Goal: Navigation & Orientation: Find specific page/section

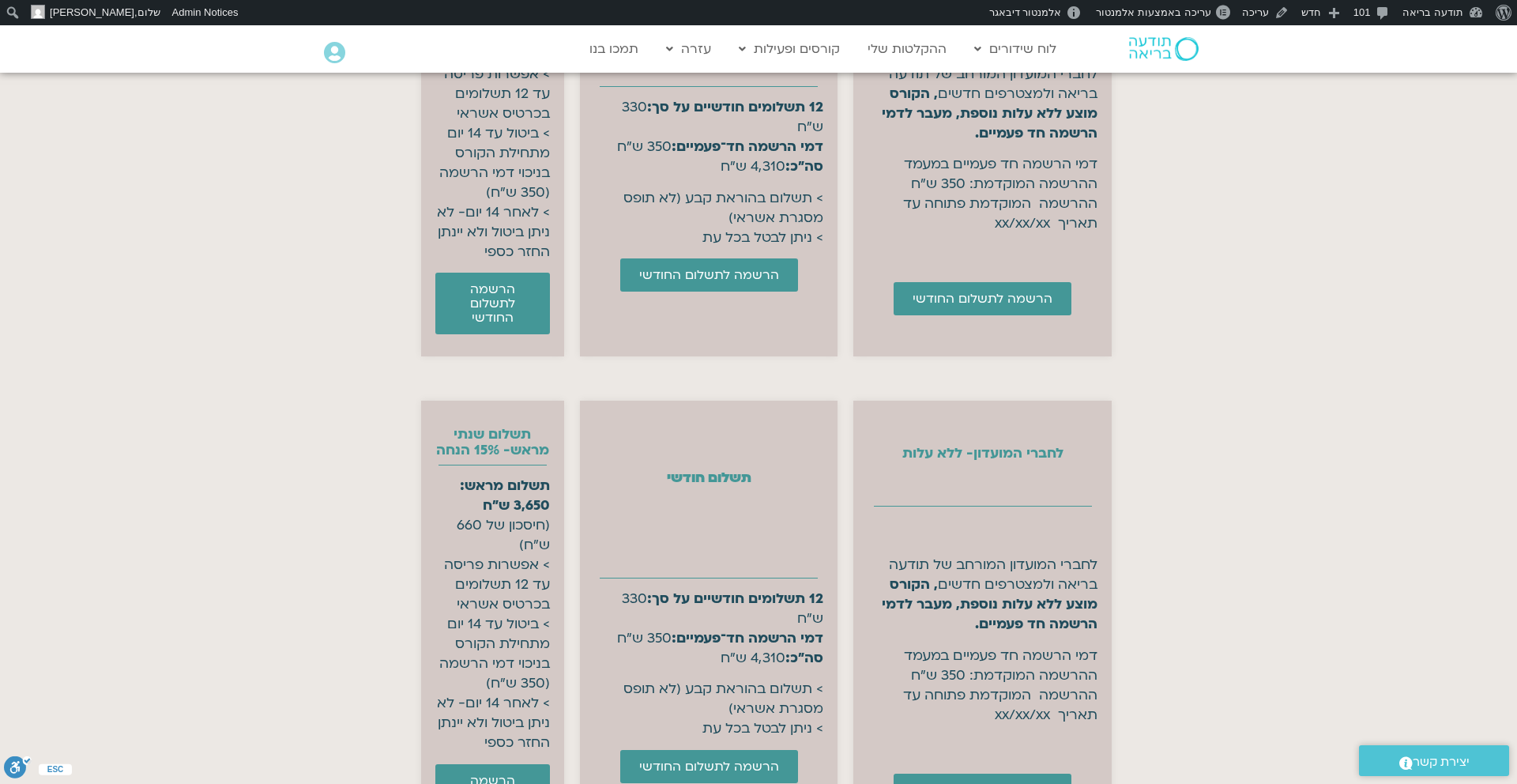
scroll to position [6785, 0]
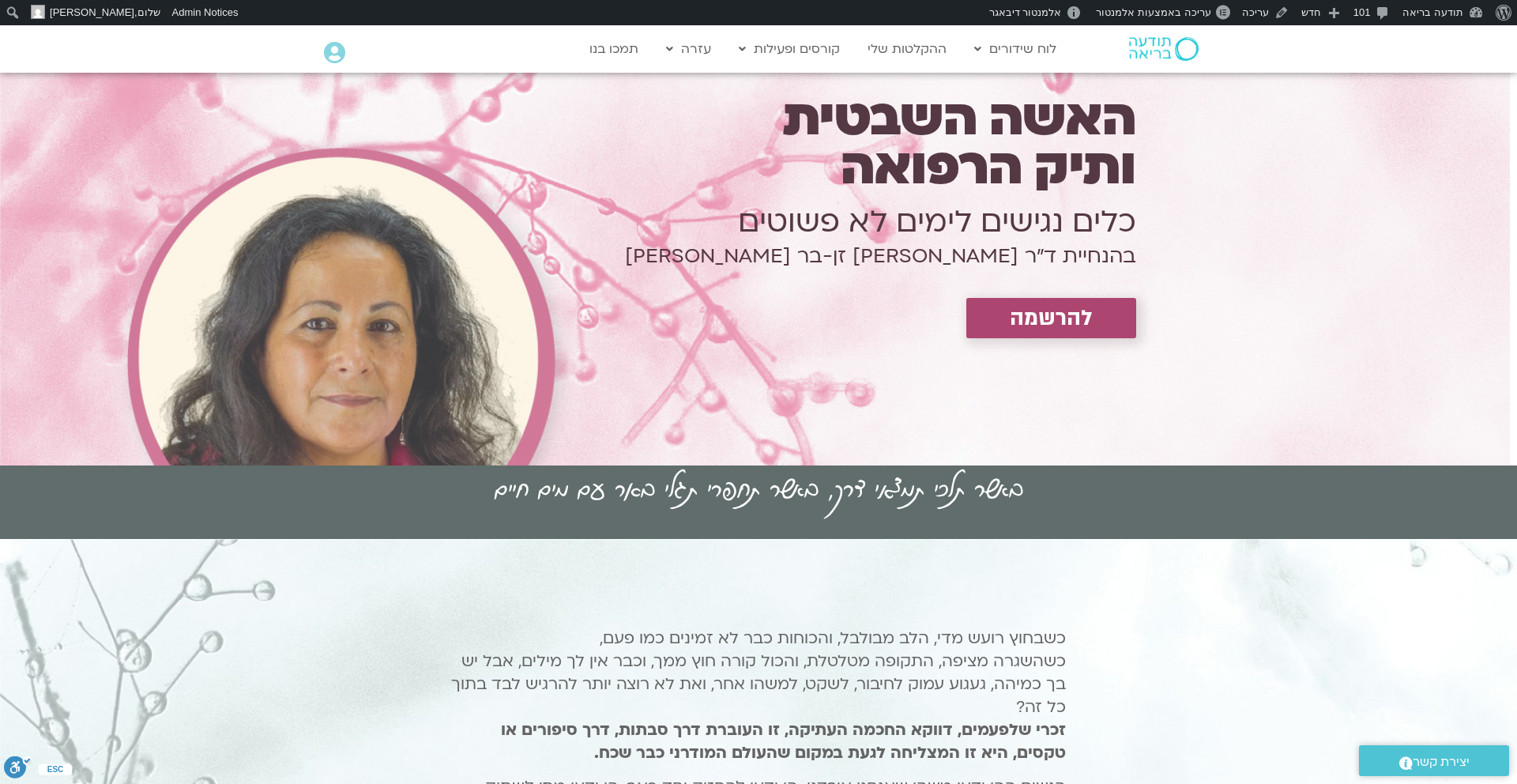
scroll to position [19, 0]
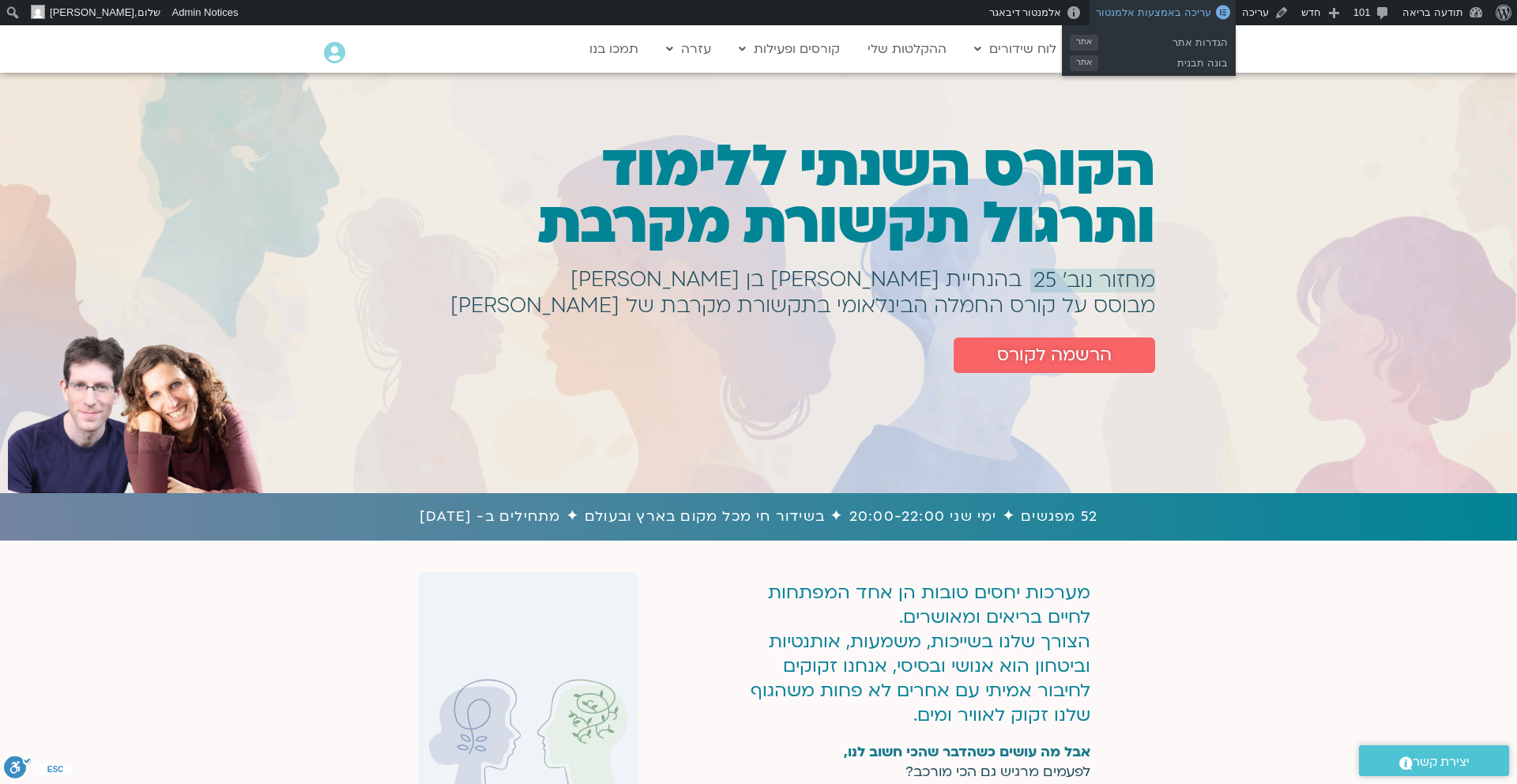
click at [1192, 13] on span "עריכה באמצעות אלמנטור" at bounding box center [1153, 12] width 115 height 12
